Goal: Task Accomplishment & Management: Use online tool/utility

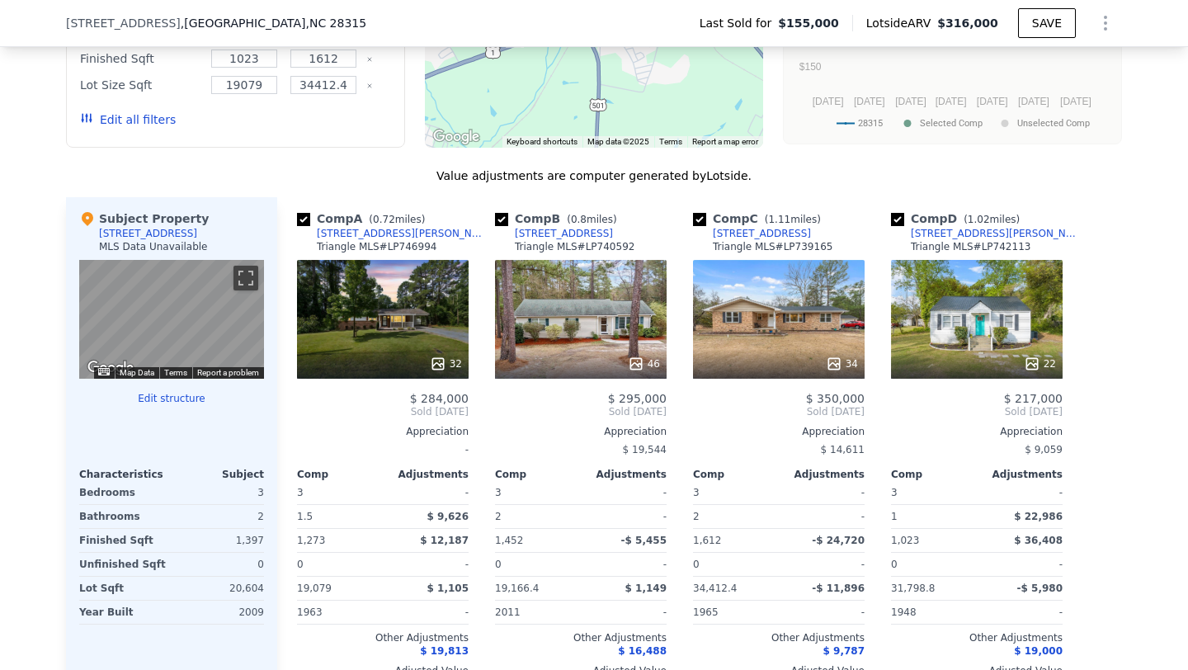
scroll to position [1549, 0]
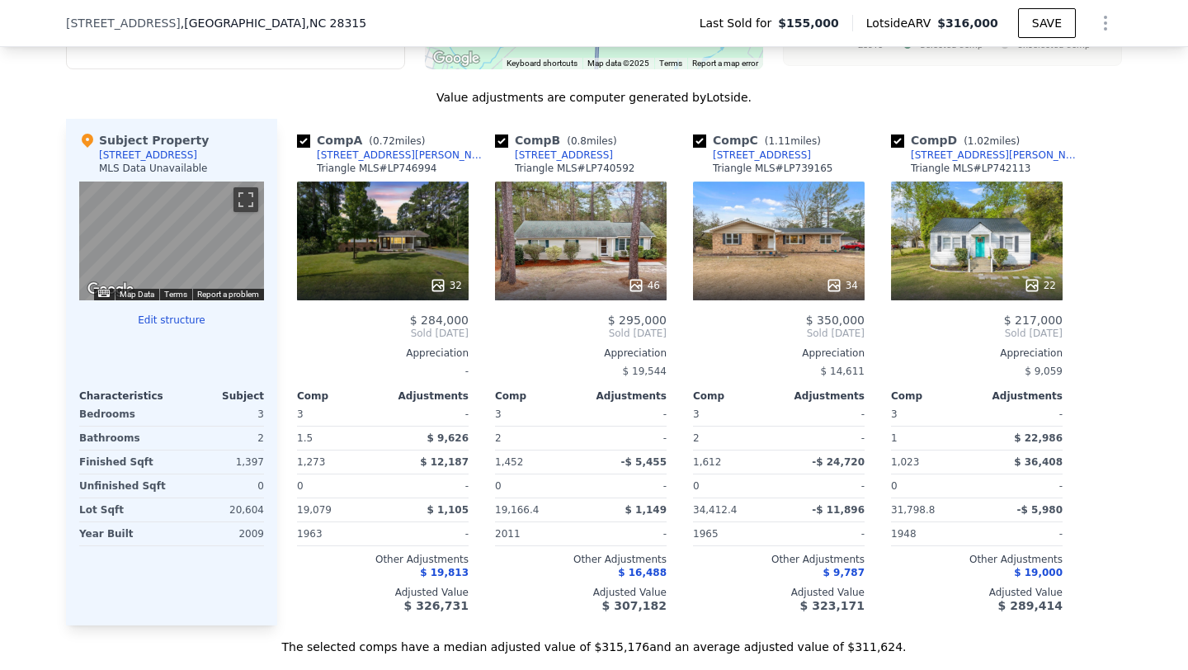
click at [187, 324] on button "Edit structure" at bounding box center [171, 320] width 185 height 13
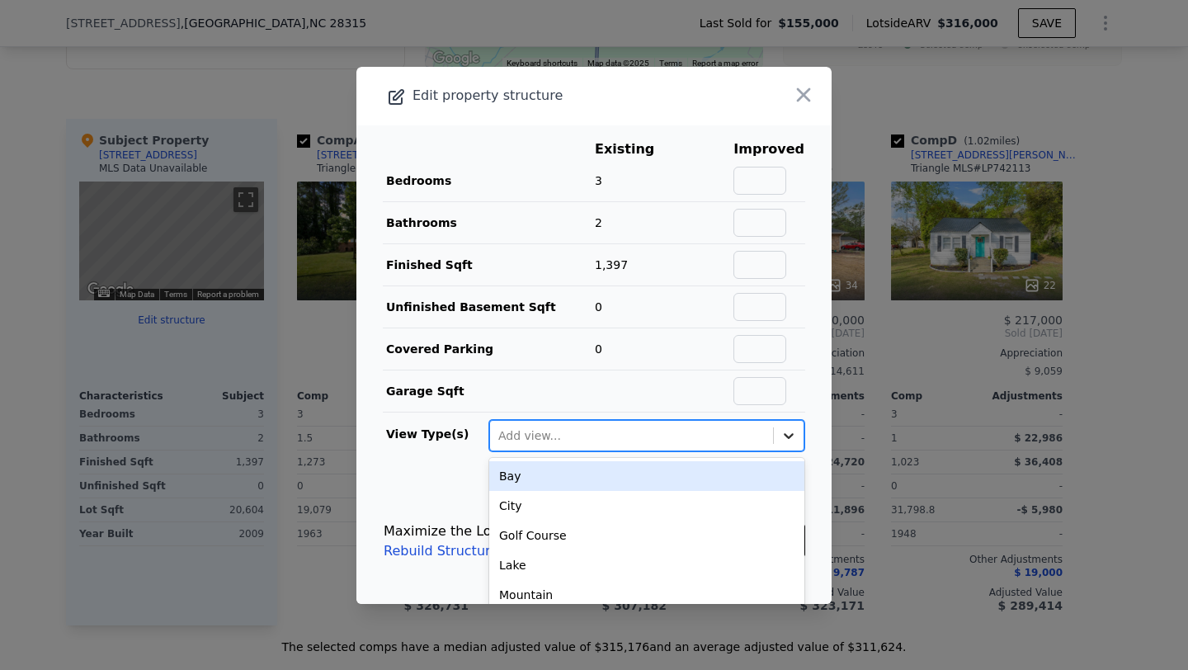
click at [784, 428] on icon at bounding box center [789, 435] width 17 height 17
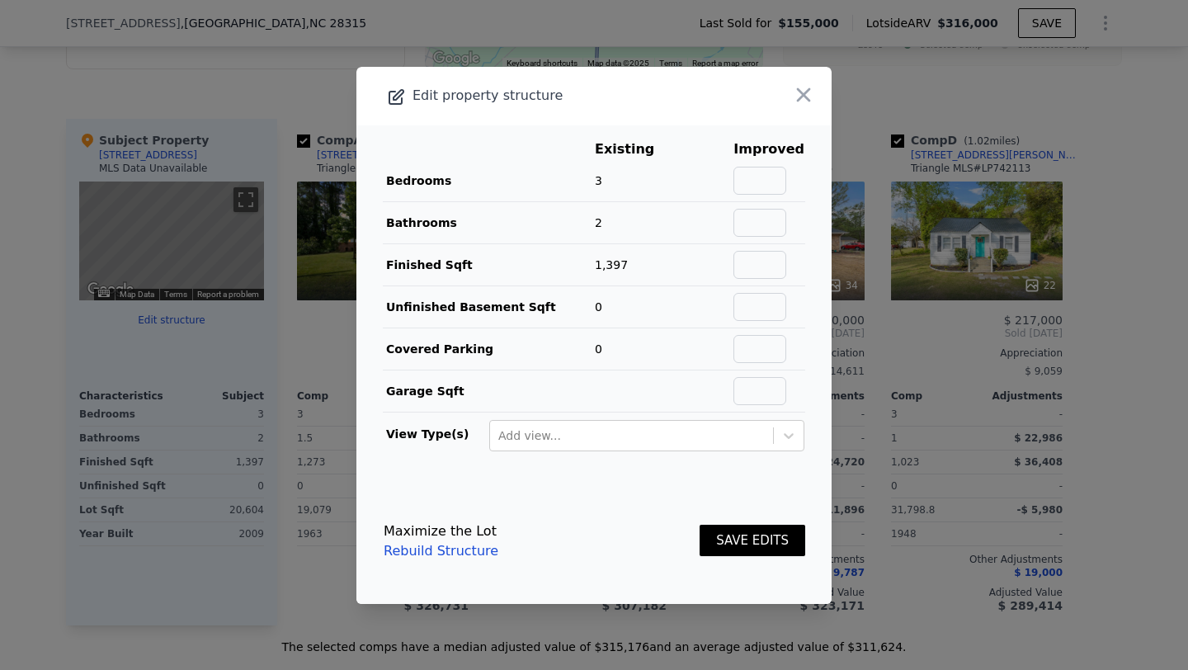
click at [444, 560] on div "Maximize the Lot Rebuild Structure SAVE EDITS" at bounding box center [595, 541] width 422 height 73
click at [451, 548] on link "Rebuild Structure" at bounding box center [441, 551] width 115 height 20
click at [817, 84] on button "button" at bounding box center [804, 95] width 30 height 30
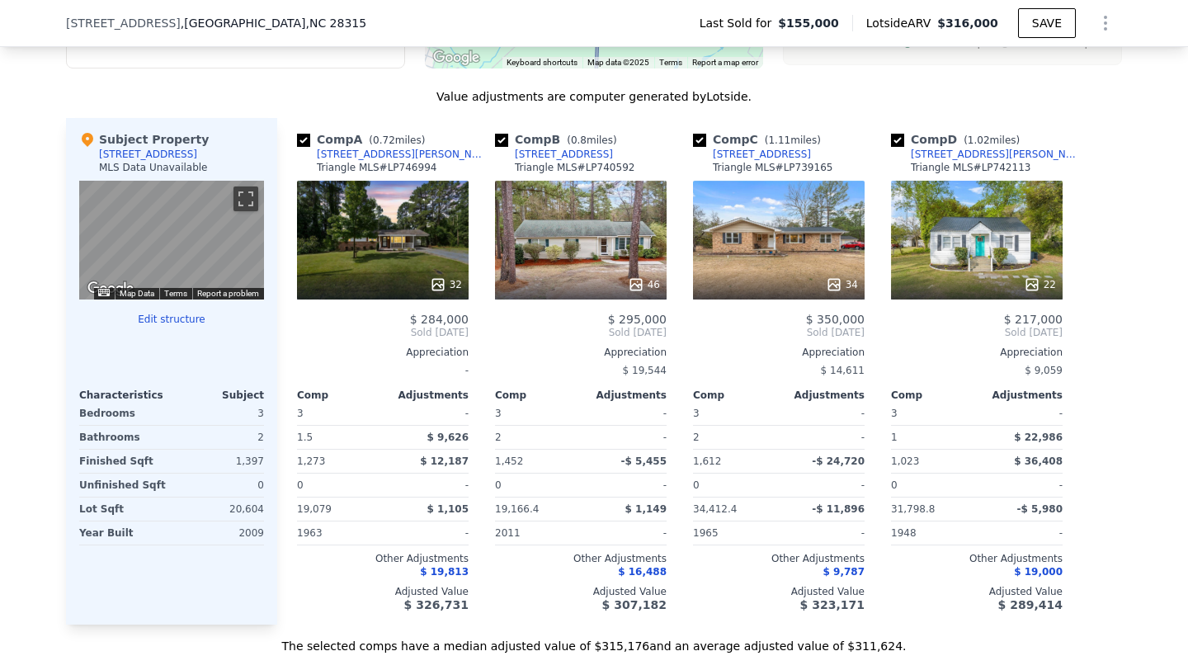
scroll to position [1564, 0]
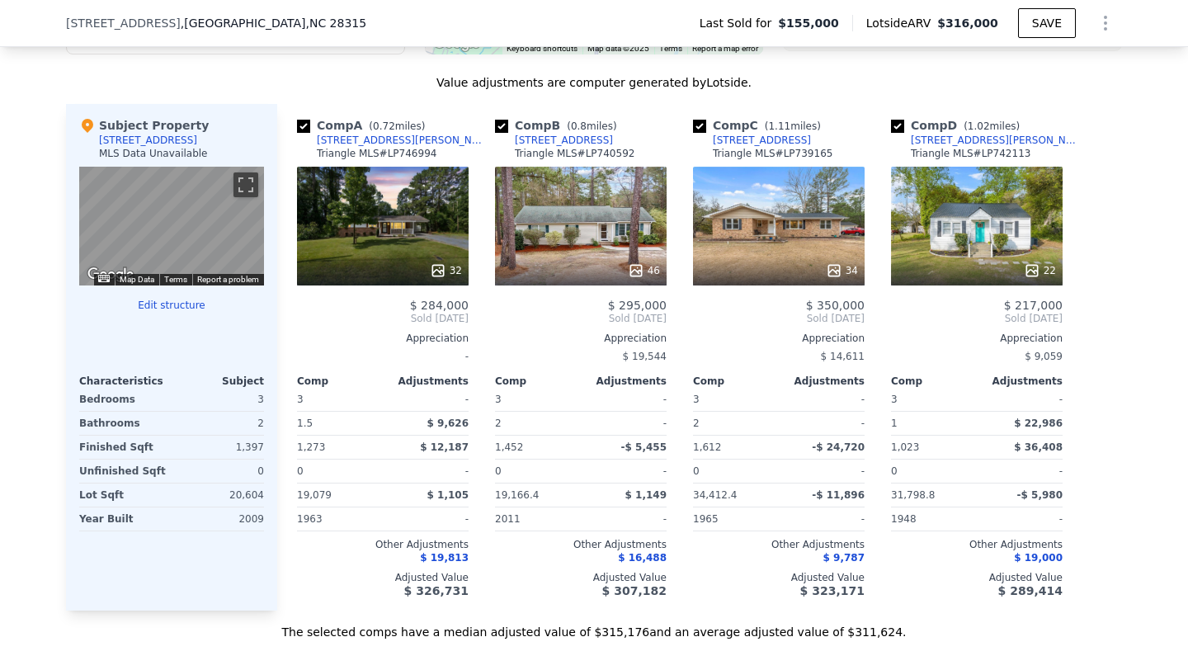
click at [650, 267] on div "46" at bounding box center [644, 270] width 32 height 17
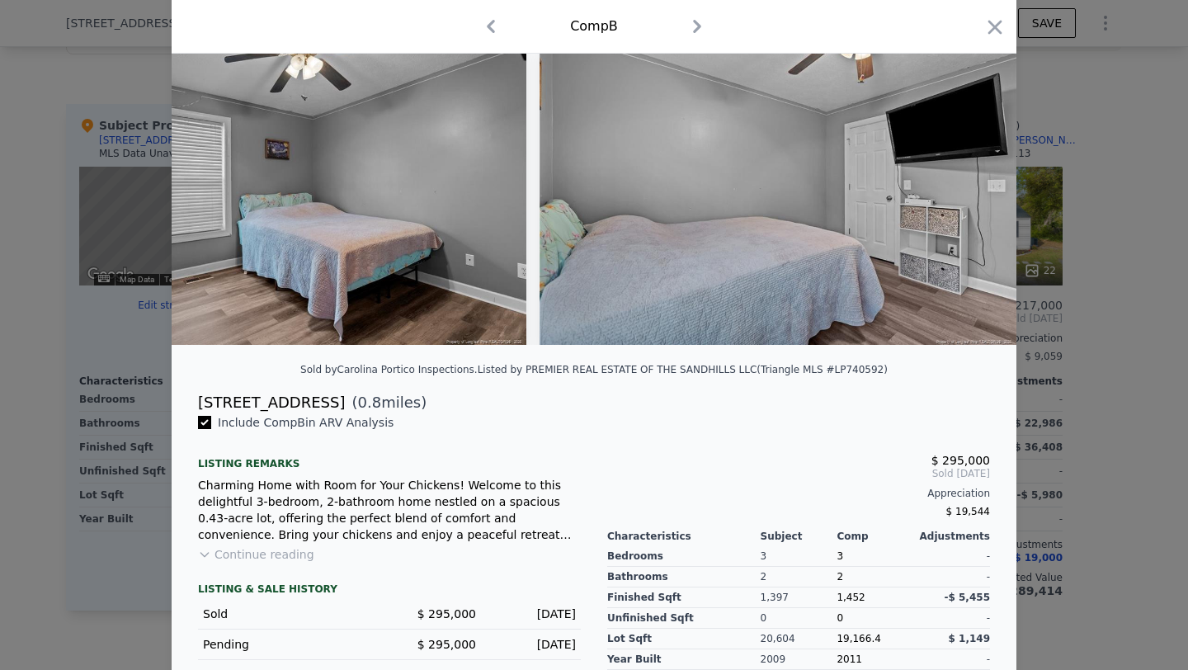
scroll to position [196, 0]
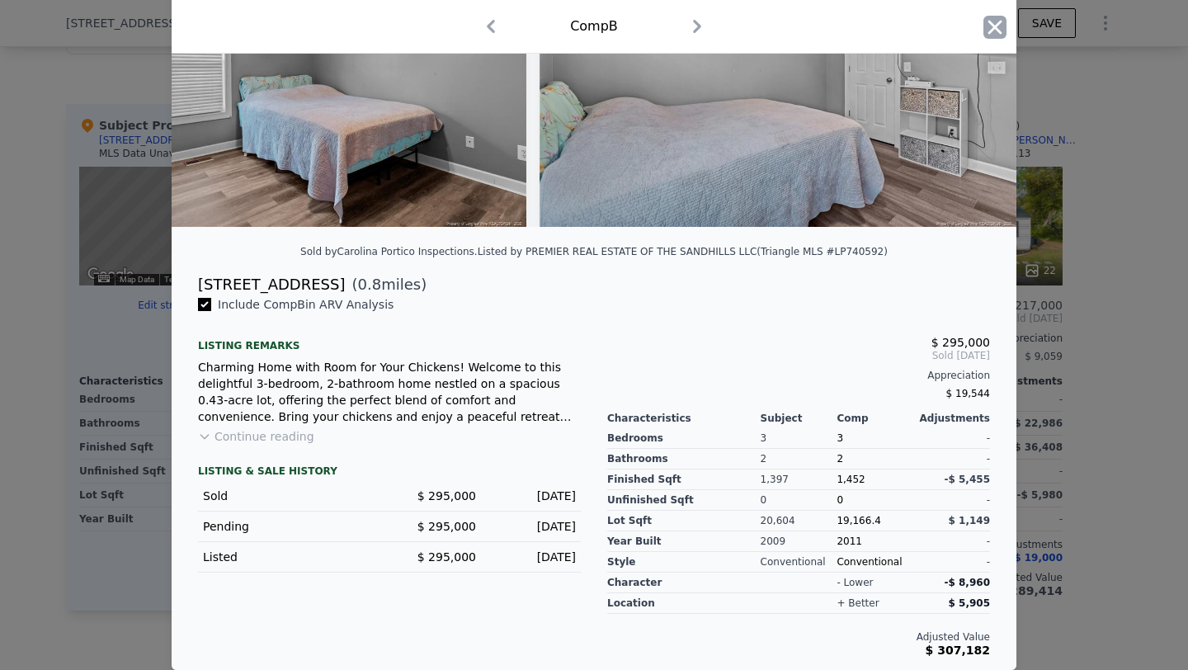
click at [990, 26] on icon "button" at bounding box center [995, 27] width 23 height 23
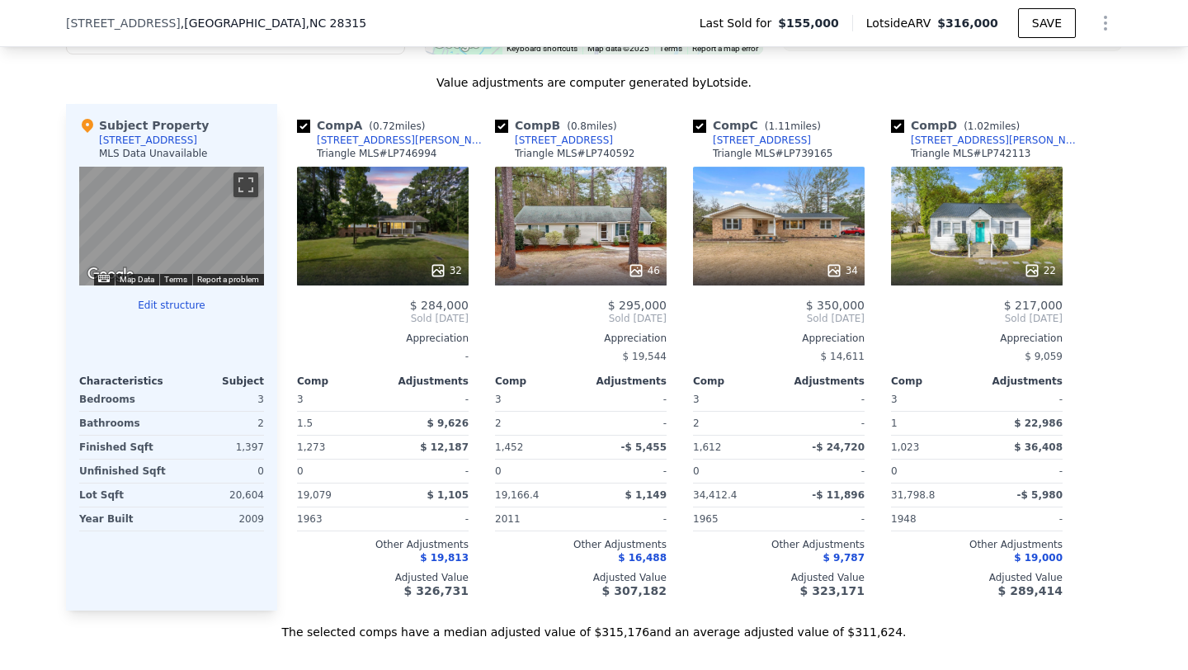
click at [455, 267] on div "32" at bounding box center [446, 270] width 32 height 17
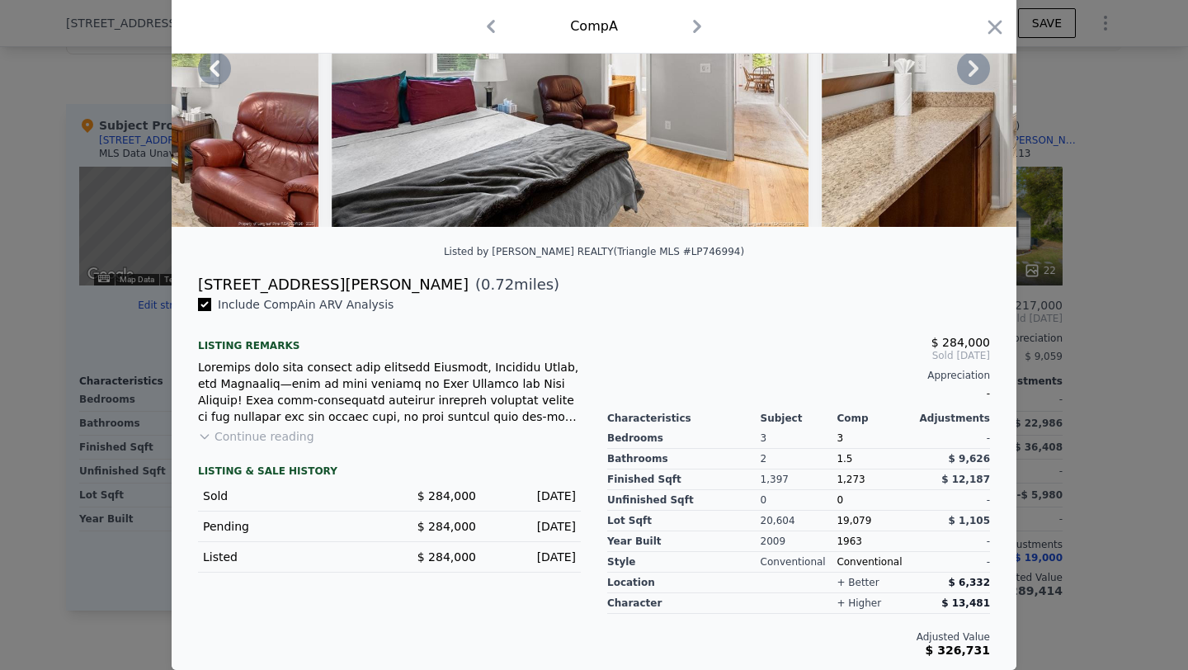
scroll to position [193, 0]
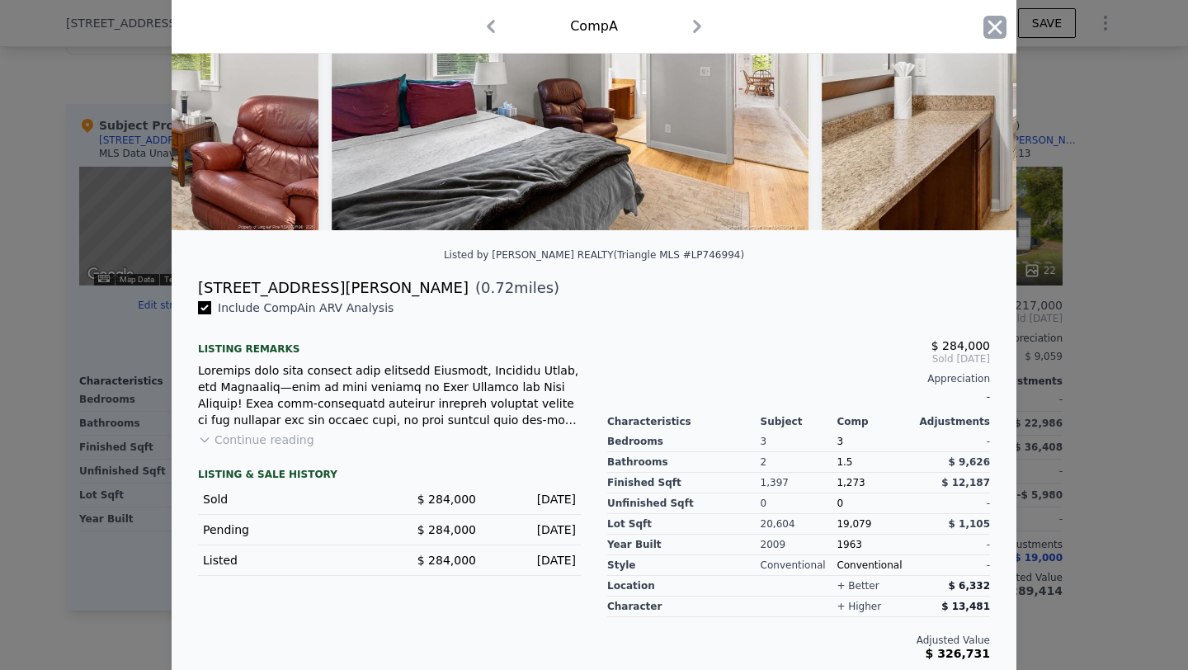
click at [990, 17] on icon "button" at bounding box center [995, 27] width 23 height 23
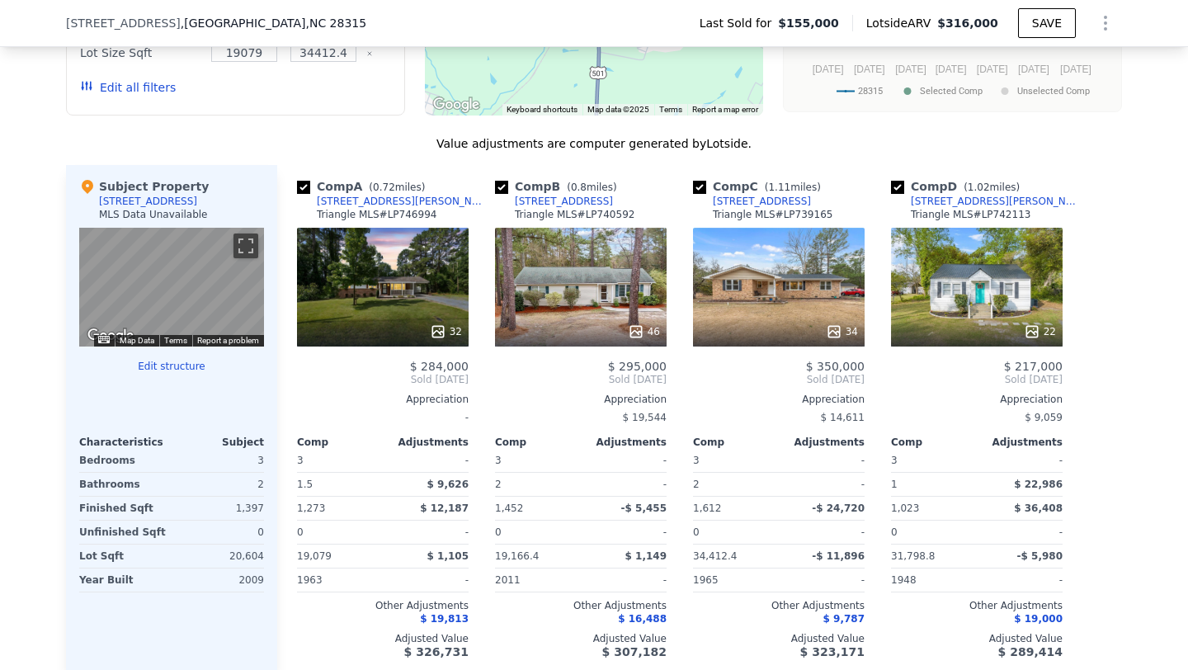
scroll to position [1524, 0]
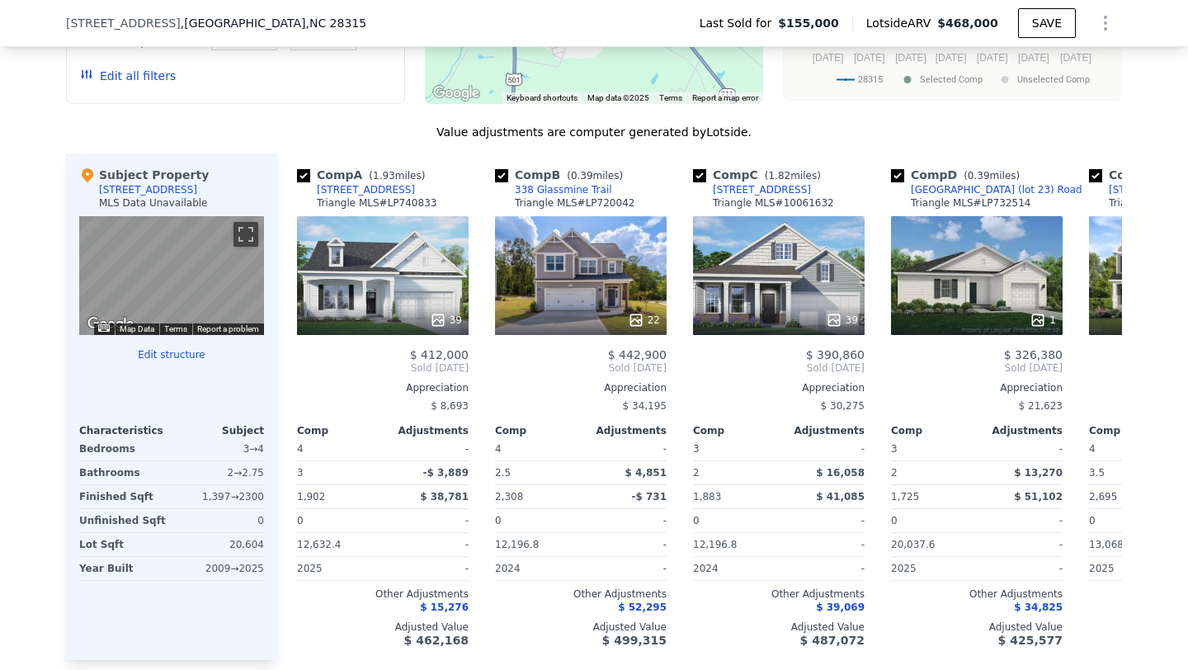
scroll to position [1538, 0]
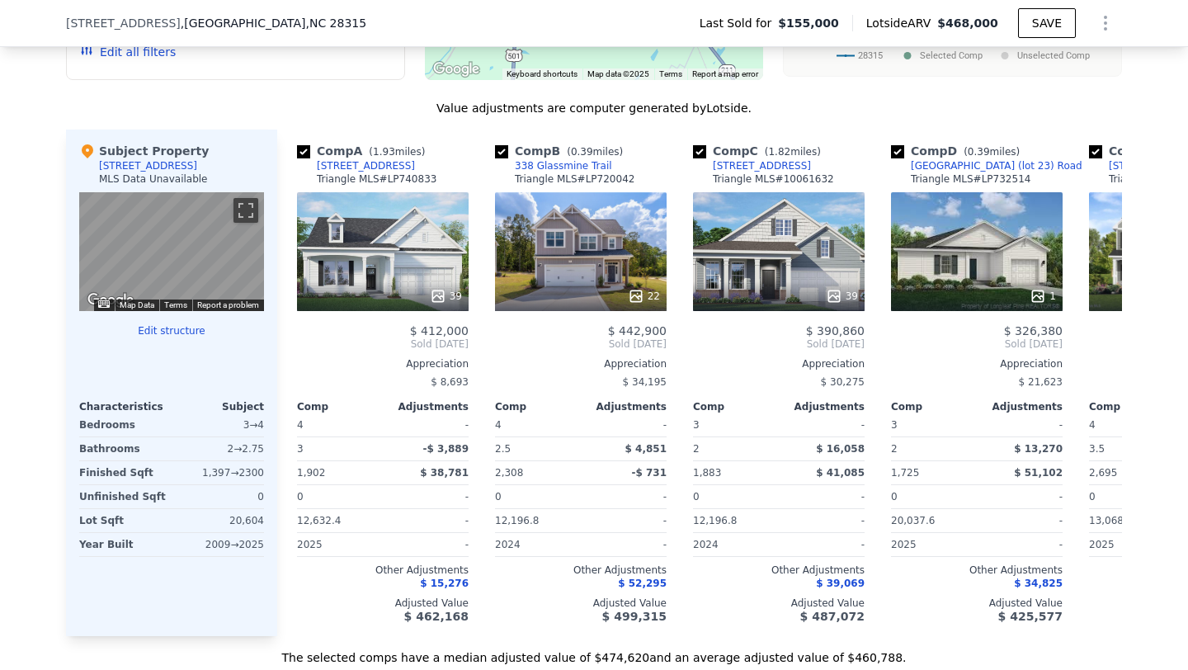
click at [246, 529] on div "20,604" at bounding box center [219, 520] width 89 height 23
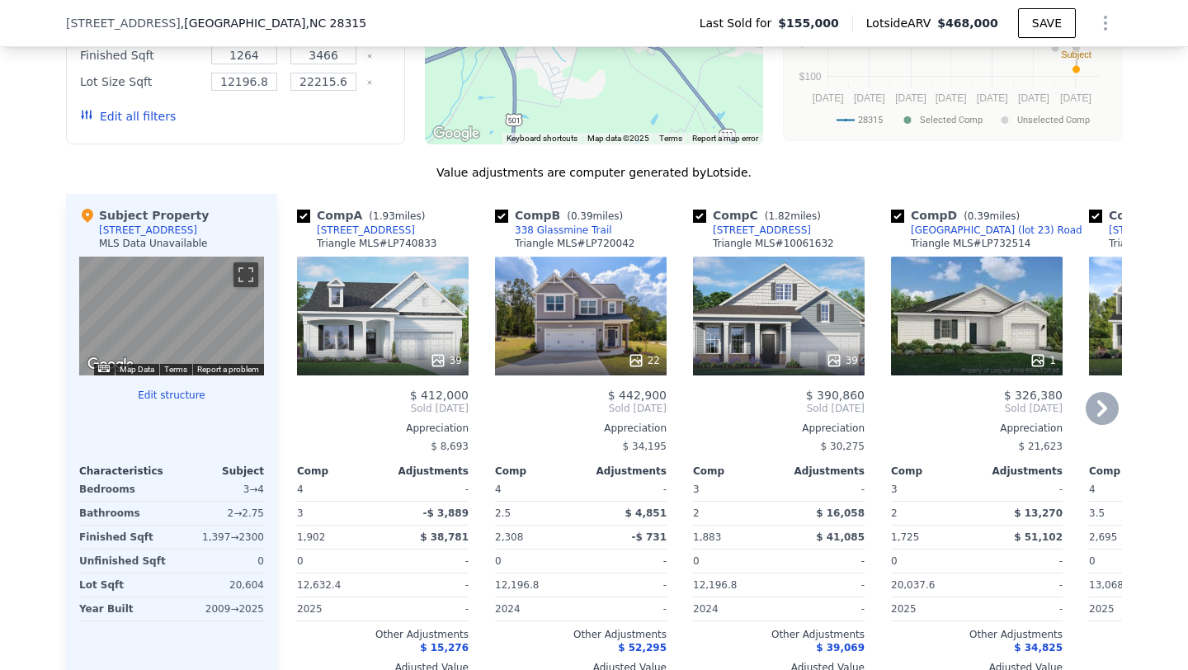
scroll to position [1477, 0]
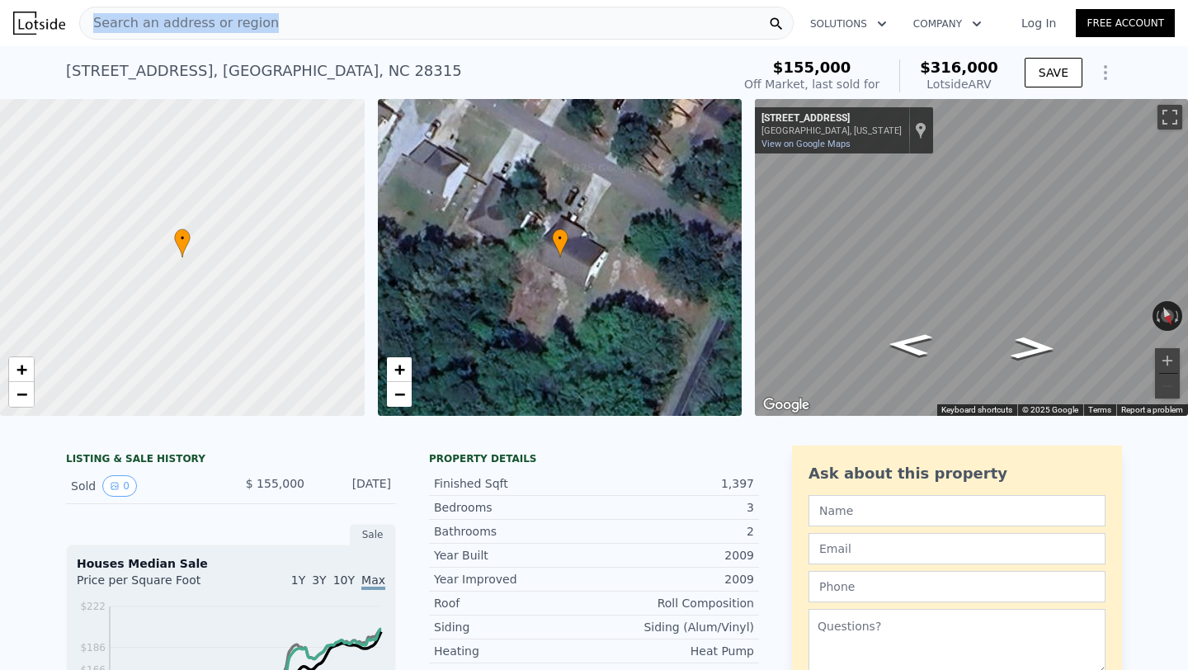
click at [446, 12] on div "Search an address or region" at bounding box center [436, 23] width 715 height 33
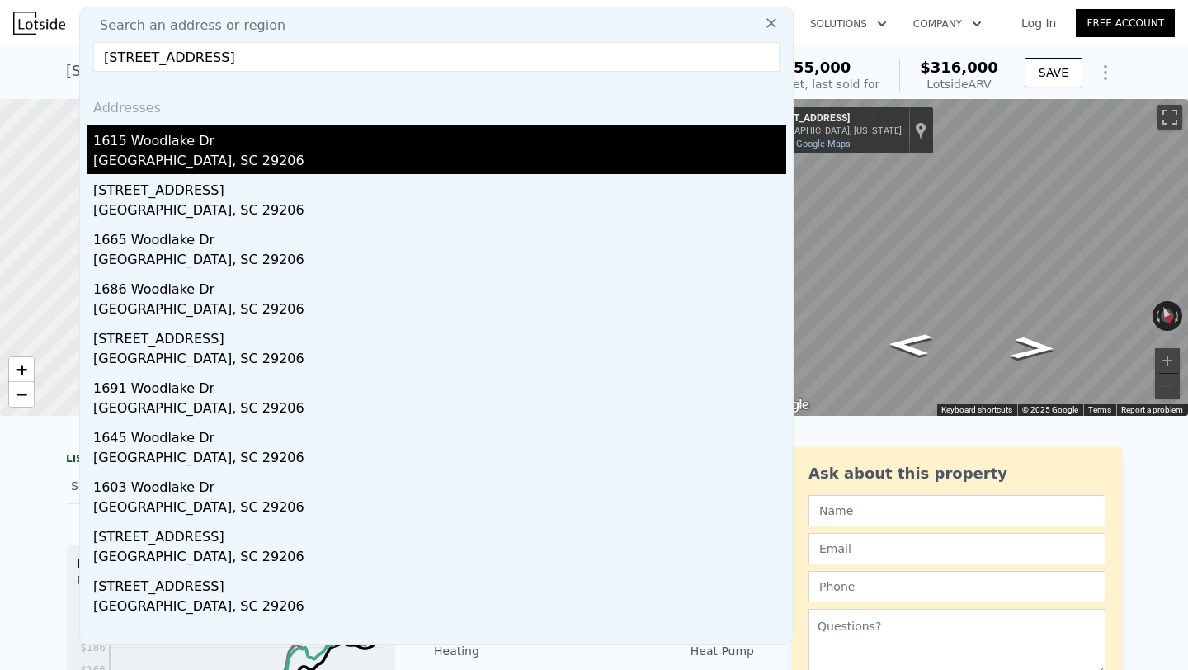
type input "1615 Woodlake Dr, Columbia, SC 29206"
click at [165, 141] on div "1615 Woodlake Dr" at bounding box center [439, 138] width 693 height 26
